Goal: Transaction & Acquisition: Purchase product/service

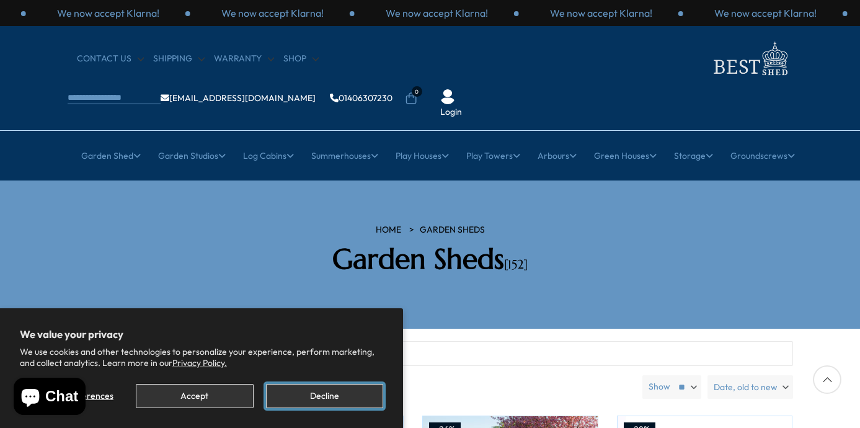
click at [297, 391] on button "Decline" at bounding box center [324, 396] width 117 height 24
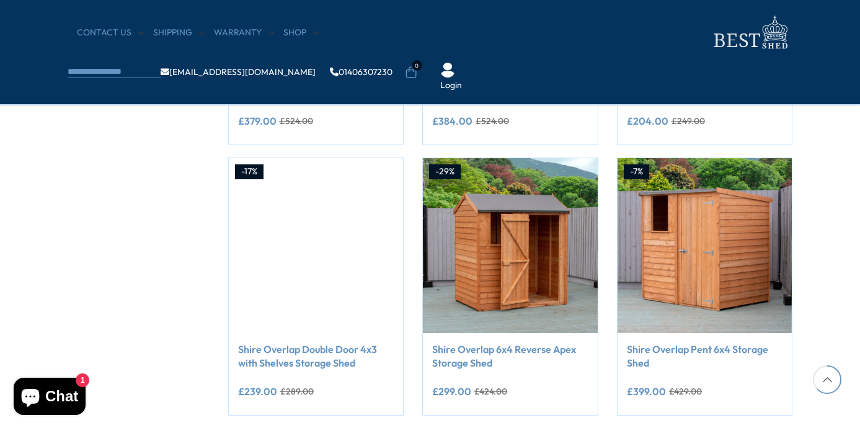
scroll to position [967, 0]
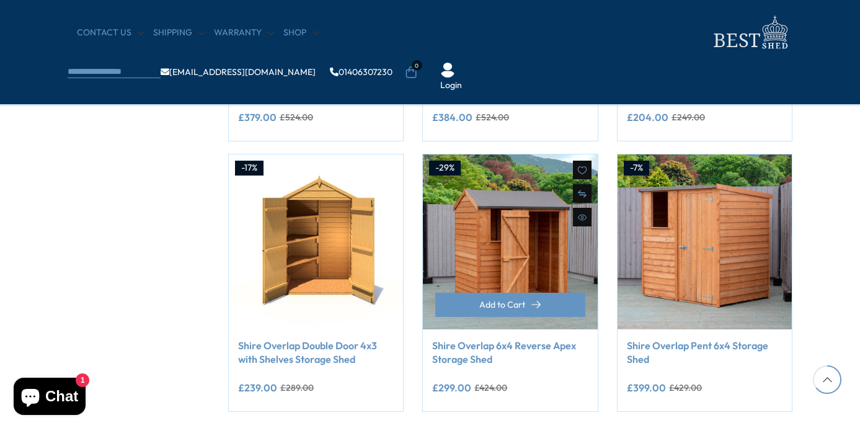
click at [479, 350] on link "Shire Overlap 6x4 Reverse Apex Storage Shed" at bounding box center [510, 353] width 156 height 28
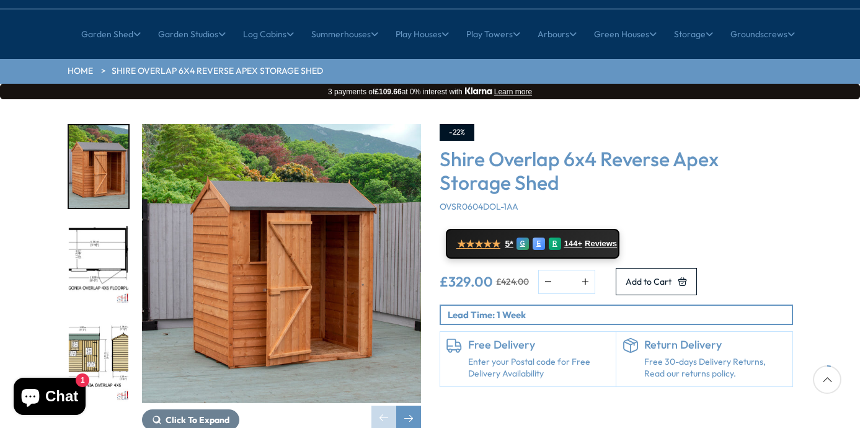
scroll to position [129, 0]
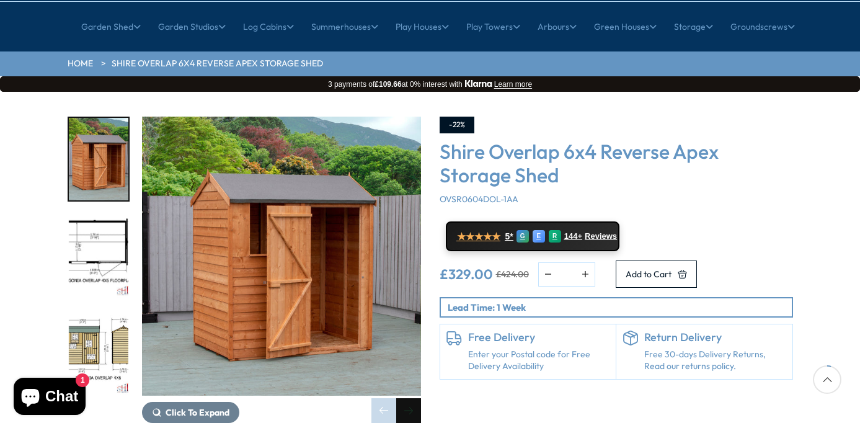
click at [411, 398] on div "Next slide" at bounding box center [408, 410] width 25 height 25
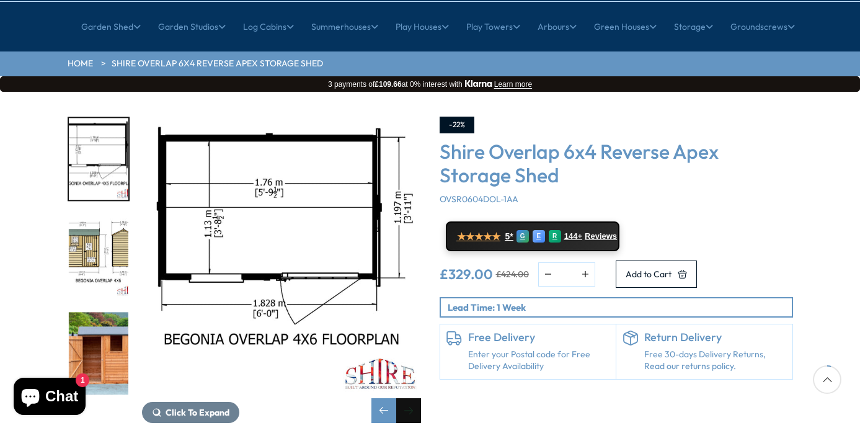
click at [411, 398] on div "Next slide" at bounding box center [408, 410] width 25 height 25
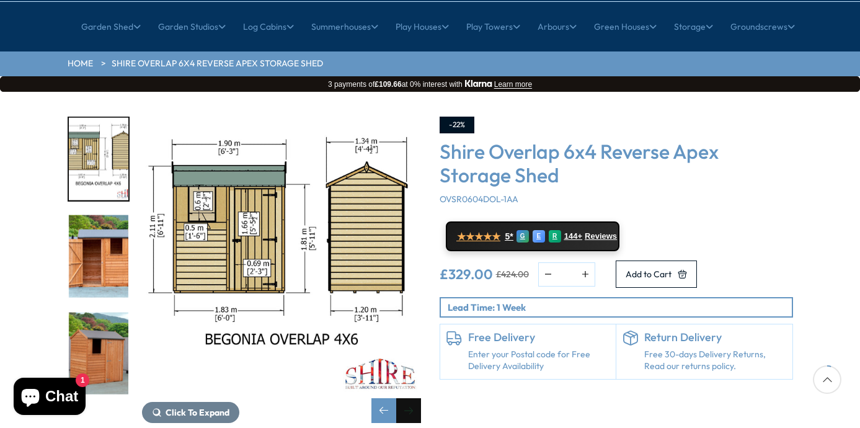
click at [411, 398] on div "Next slide" at bounding box center [408, 410] width 25 height 25
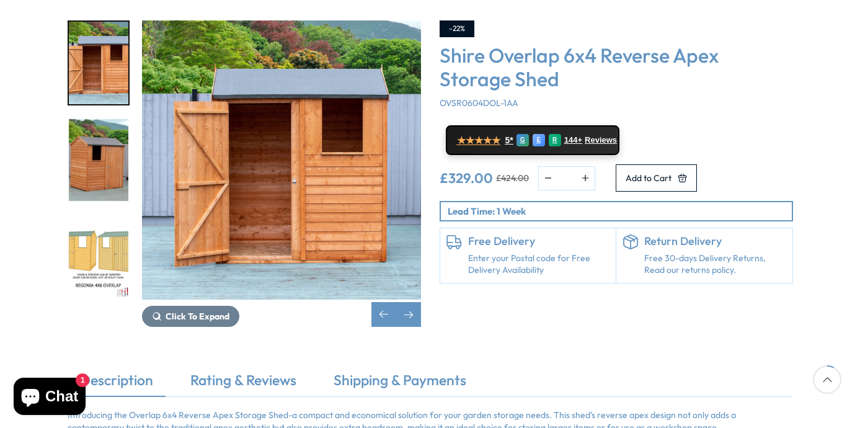
scroll to position [224, 0]
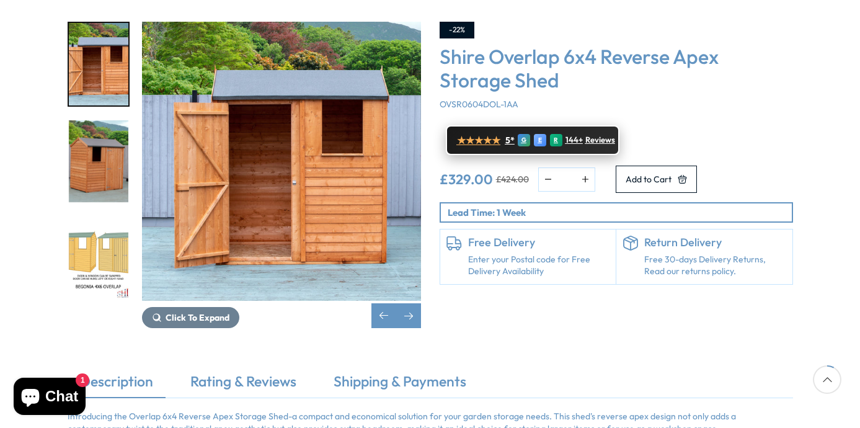
click at [600, 135] on span "Reviews" at bounding box center [600, 140] width 30 height 10
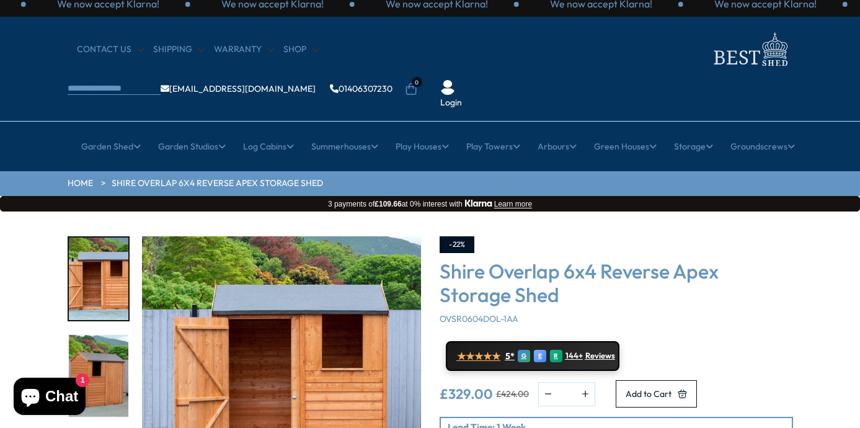
scroll to position [0, 0]
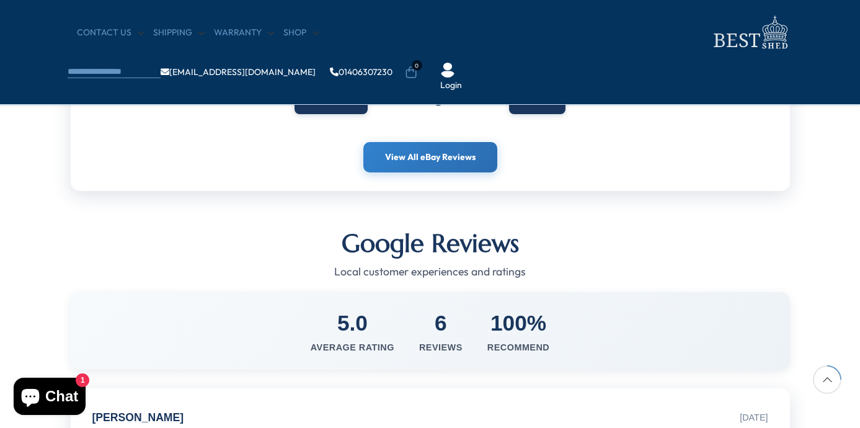
scroll to position [422, 0]
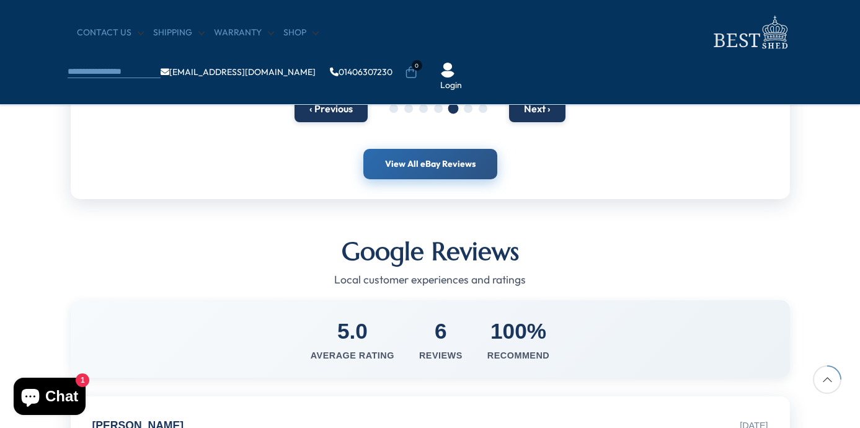
click at [464, 170] on link "View All eBay Reviews" at bounding box center [430, 164] width 134 height 31
